Goal: Transaction & Acquisition: Purchase product/service

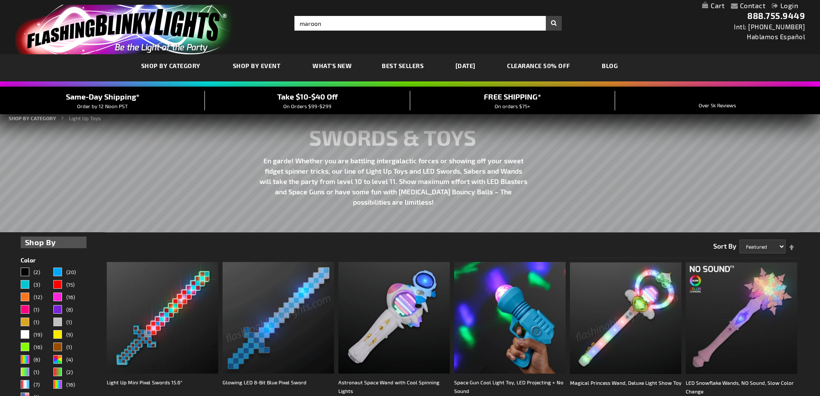
type input "maroon"
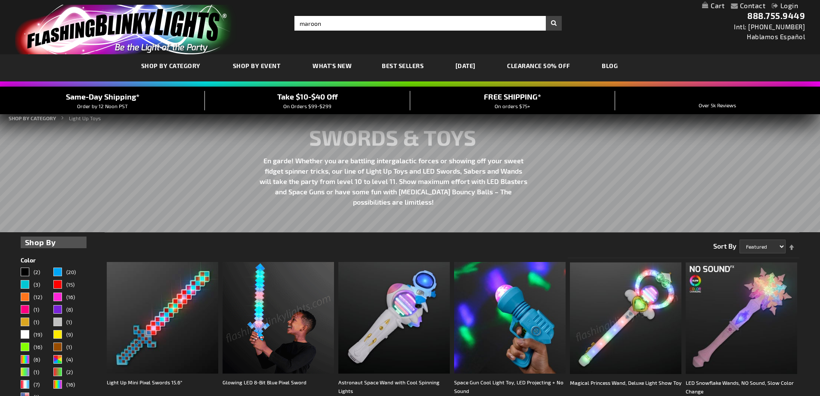
click at [546, 16] on button "Search" at bounding box center [554, 23] width 16 height 15
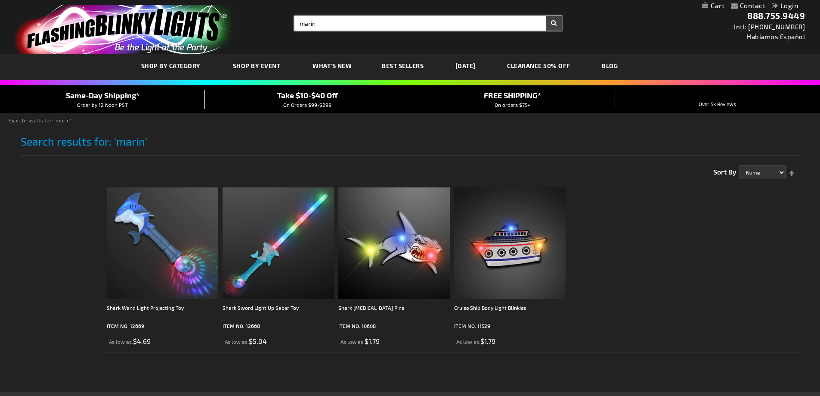
click at [407, 23] on input "marin" at bounding box center [428, 23] width 267 height 15
drag, startPoint x: 406, startPoint y: 22, endPoint x: 193, endPoint y: 16, distance: 212.4
click at [201, 15] on div "Toggle Nav Search Search marin × Search 888.755.9449 Intl: 818-753-8303 Hablamo…" at bounding box center [410, 27] width 820 height 54
type input "f"
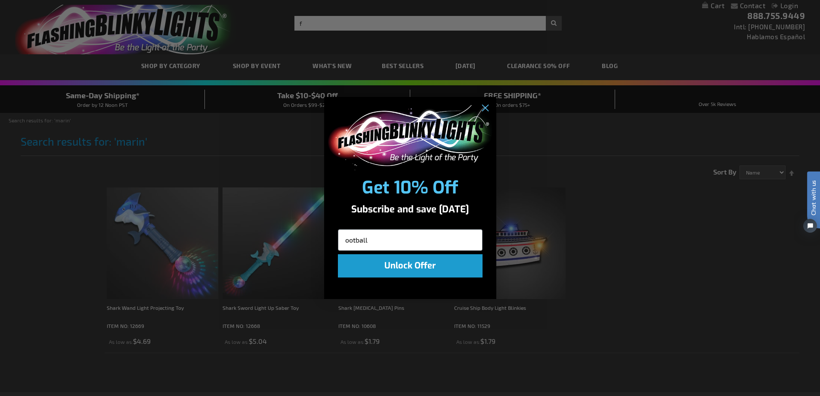
type input "ootball"
click input "Submit" at bounding box center [0, 0] width 0 height 0
click at [484, 110] on circle "Close dialog" at bounding box center [485, 108] width 14 height 14
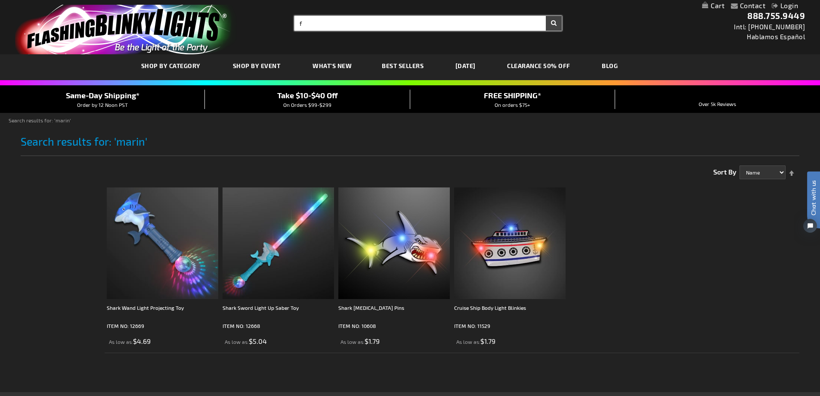
type input "f"
click at [467, 26] on input "f" at bounding box center [428, 23] width 267 height 15
type input "sports"
click at [546, 16] on button "Search" at bounding box center [554, 23] width 16 height 15
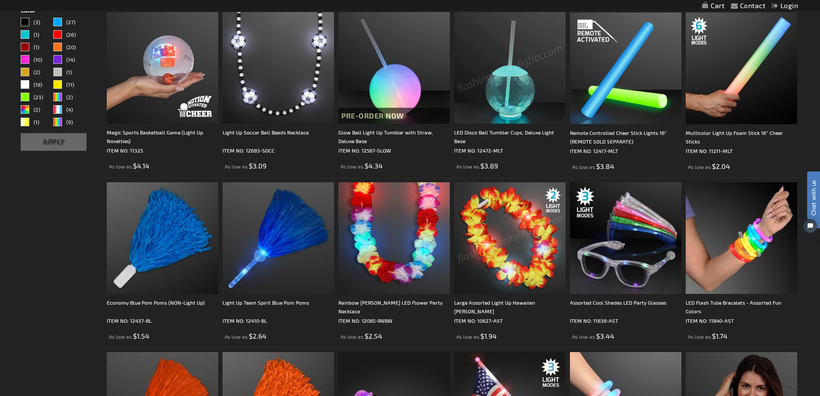
scroll to position [301, 0]
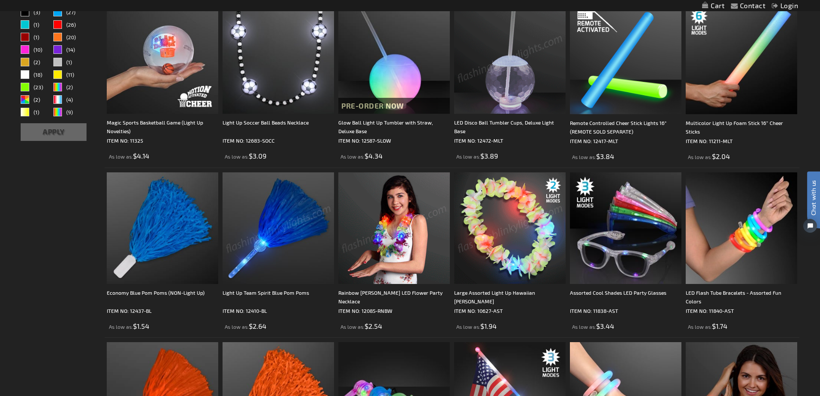
click at [284, 236] on img at bounding box center [279, 228] width 112 height 112
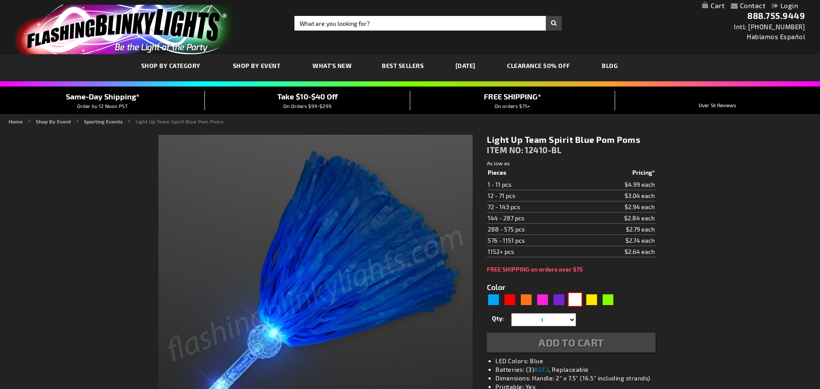
click at [577, 303] on div "White" at bounding box center [575, 299] width 13 height 13
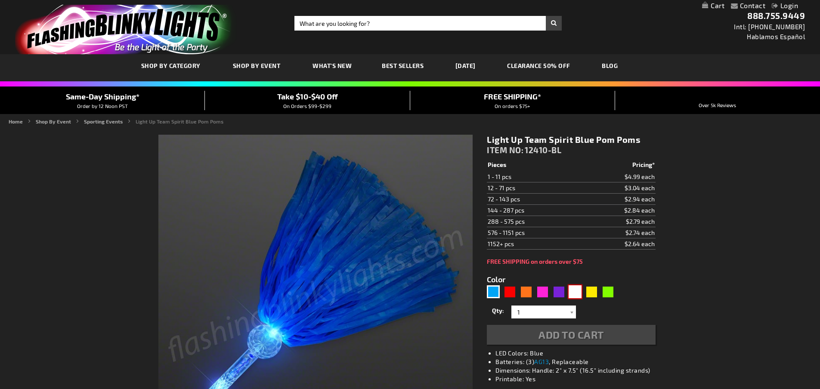
type input "5629"
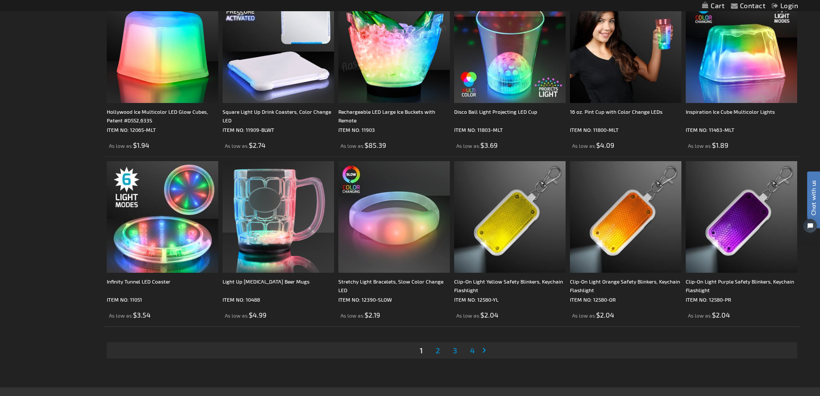
scroll to position [1766, 0]
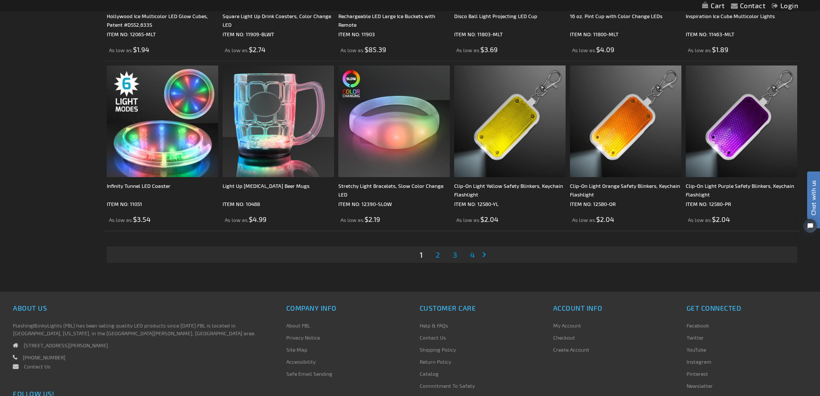
click at [437, 256] on span "2" at bounding box center [438, 254] width 4 height 9
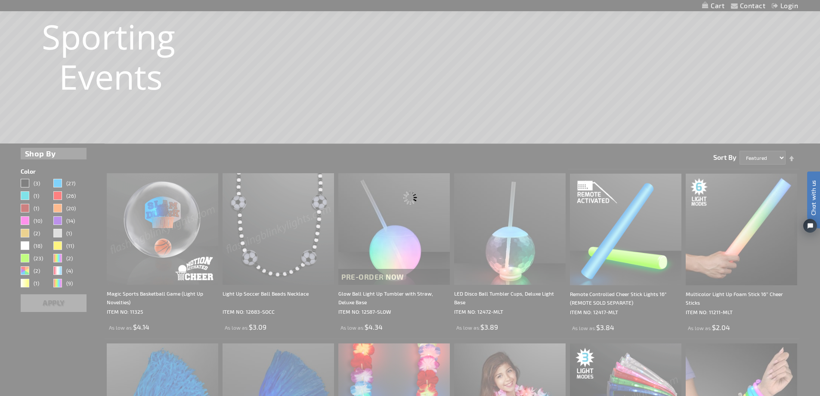
scroll to position [0, 0]
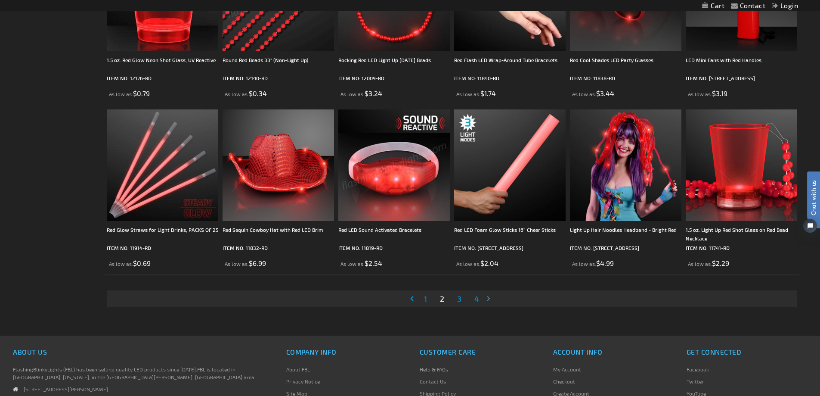
scroll to position [1723, 0]
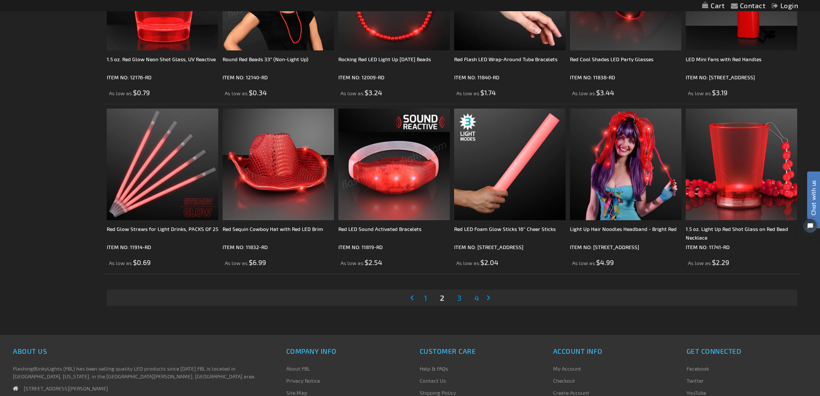
click at [459, 299] on span "3" at bounding box center [459, 297] width 4 height 9
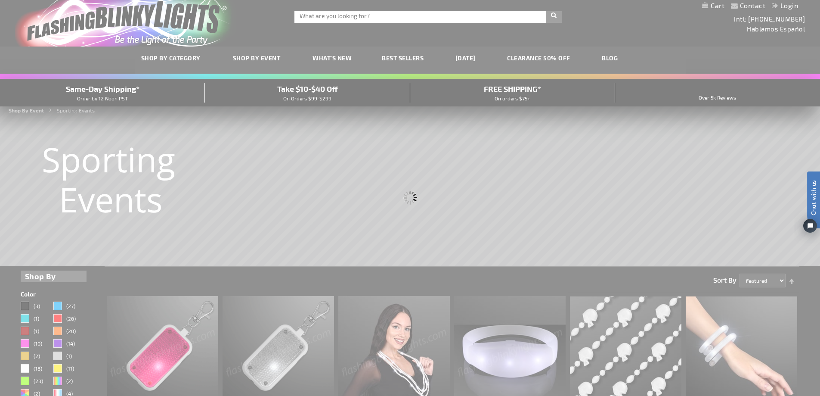
scroll to position [0, 0]
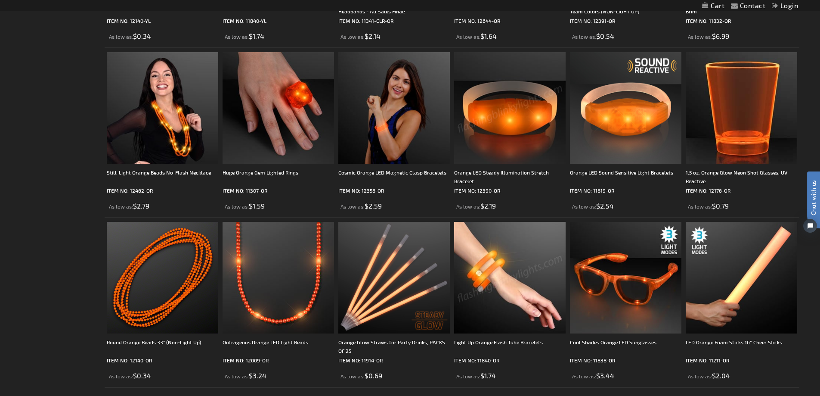
scroll to position [1723, 0]
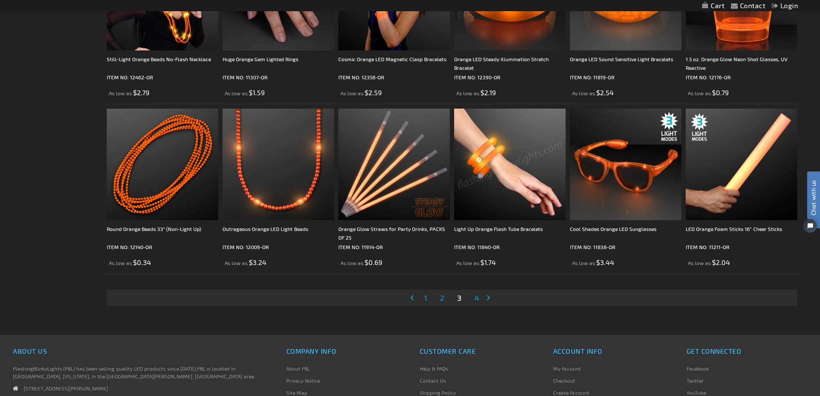
click at [475, 297] on span "4" at bounding box center [477, 297] width 5 height 9
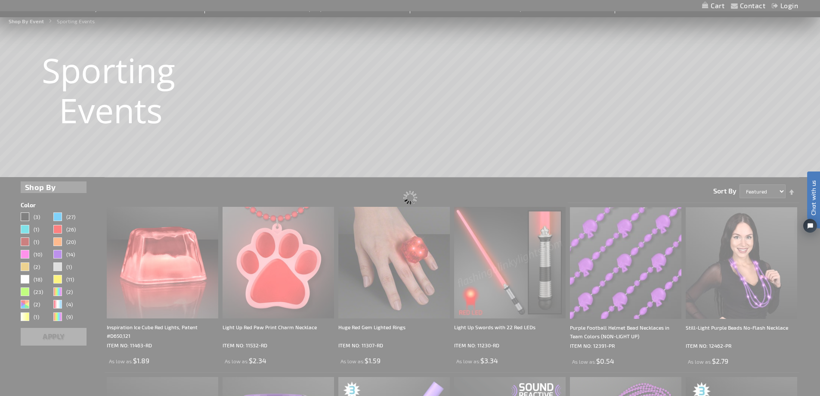
scroll to position [0, 0]
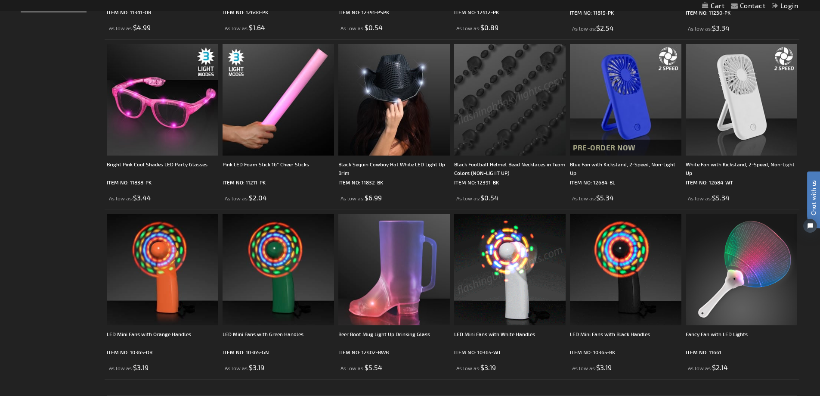
scroll to position [431, 0]
